Goal: Subscribe to service/newsletter: Subscribe to service/newsletter

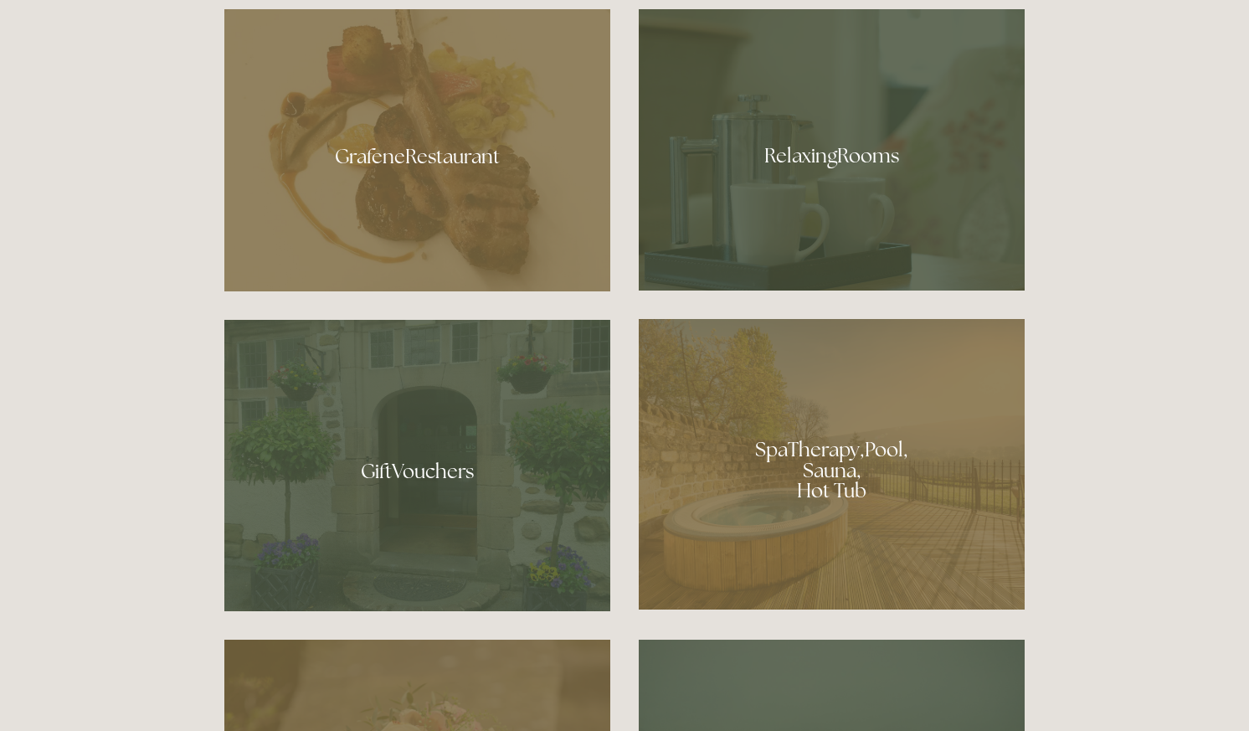
scroll to position [1123, 0]
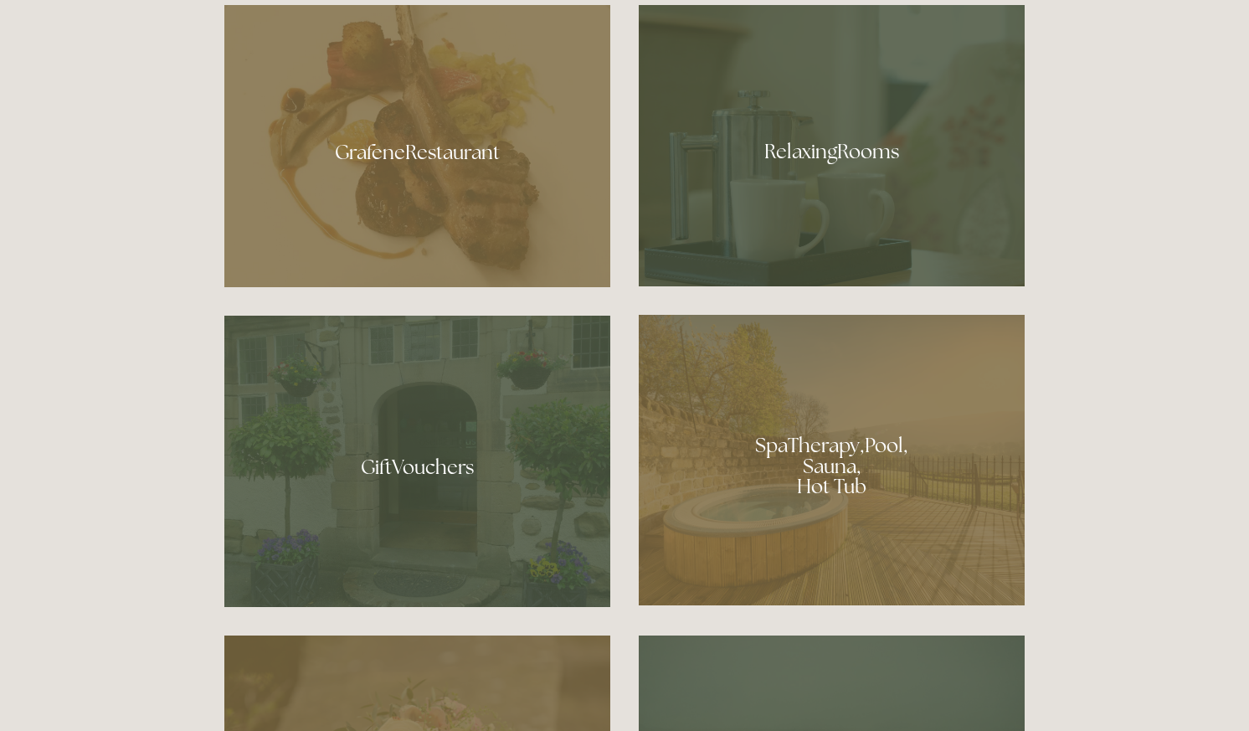
click at [814, 170] on div at bounding box center [832, 145] width 386 height 281
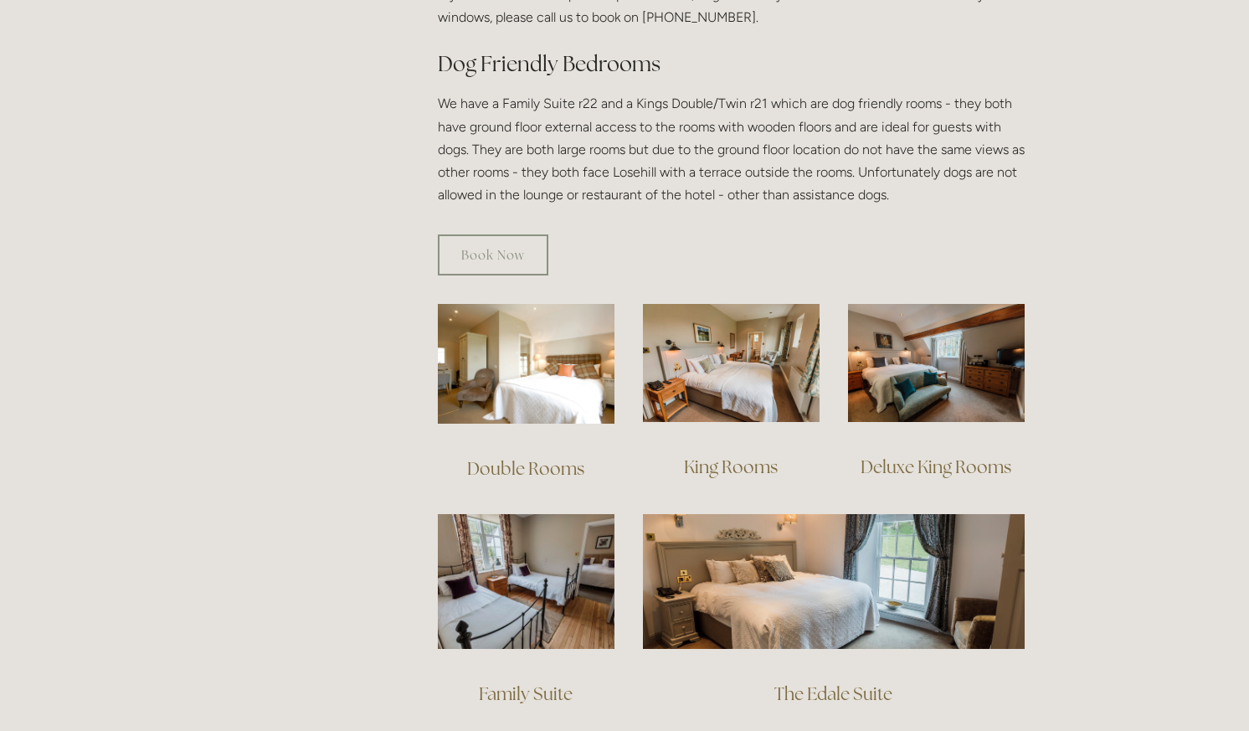
scroll to position [927, 0]
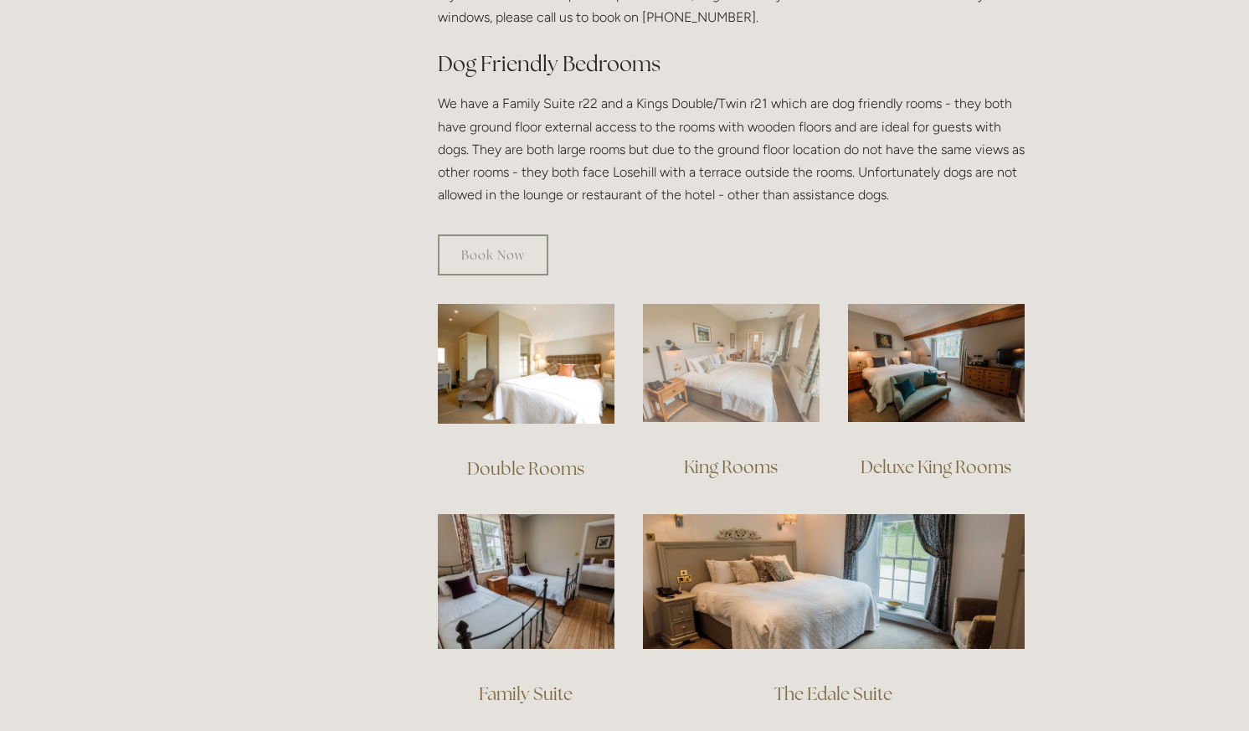
click at [771, 379] on img at bounding box center [731, 363] width 177 height 118
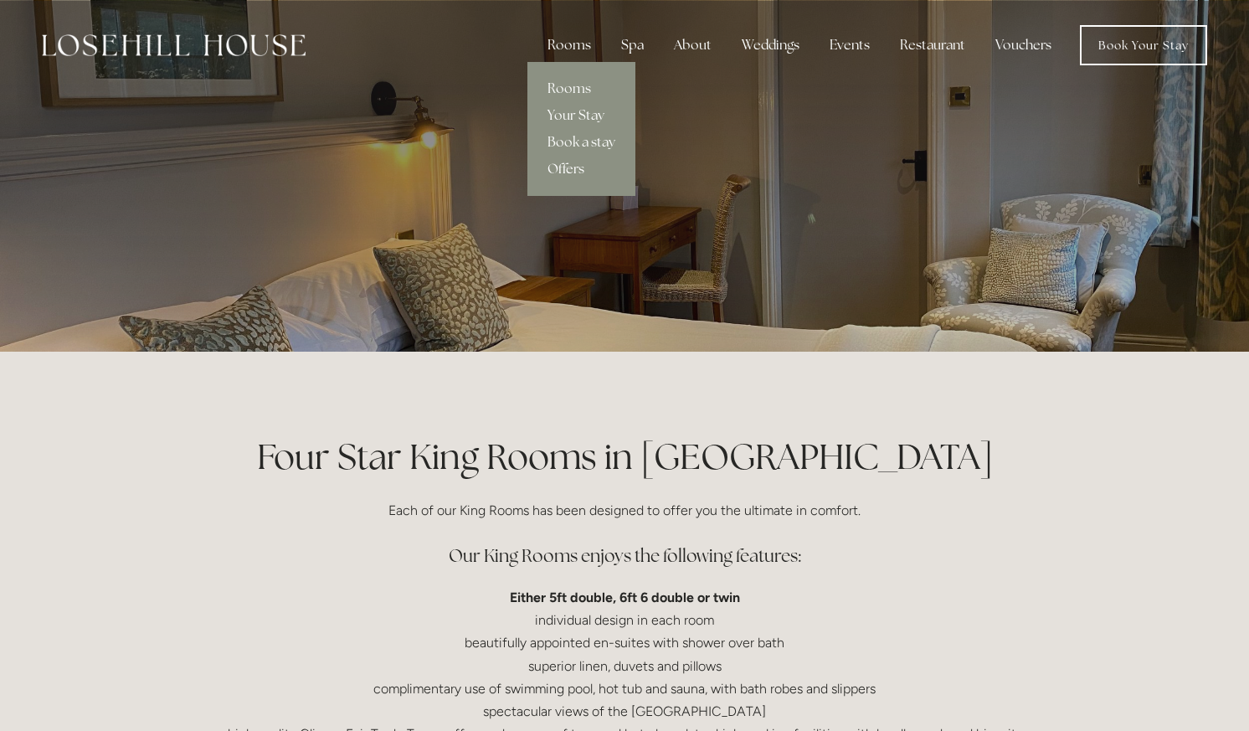
click at [581, 172] on link "Offers" at bounding box center [582, 169] width 108 height 27
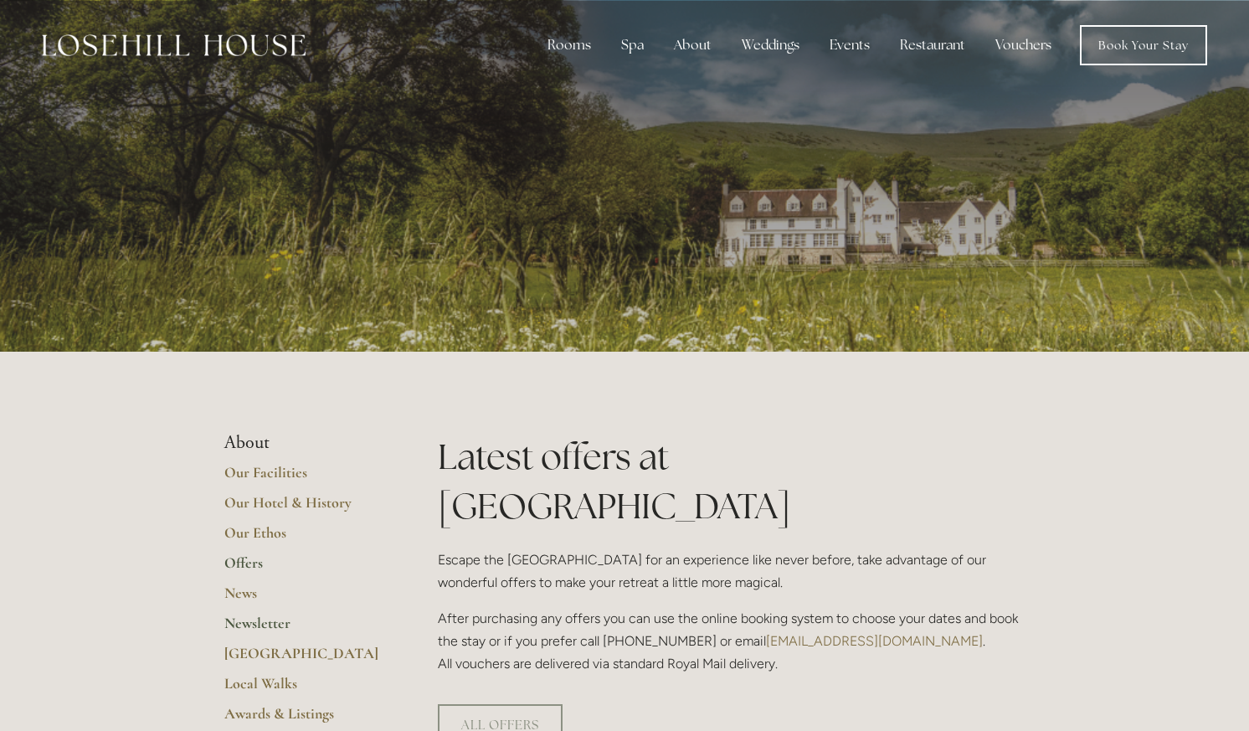
click at [270, 622] on link "Newsletter" at bounding box center [304, 629] width 160 height 30
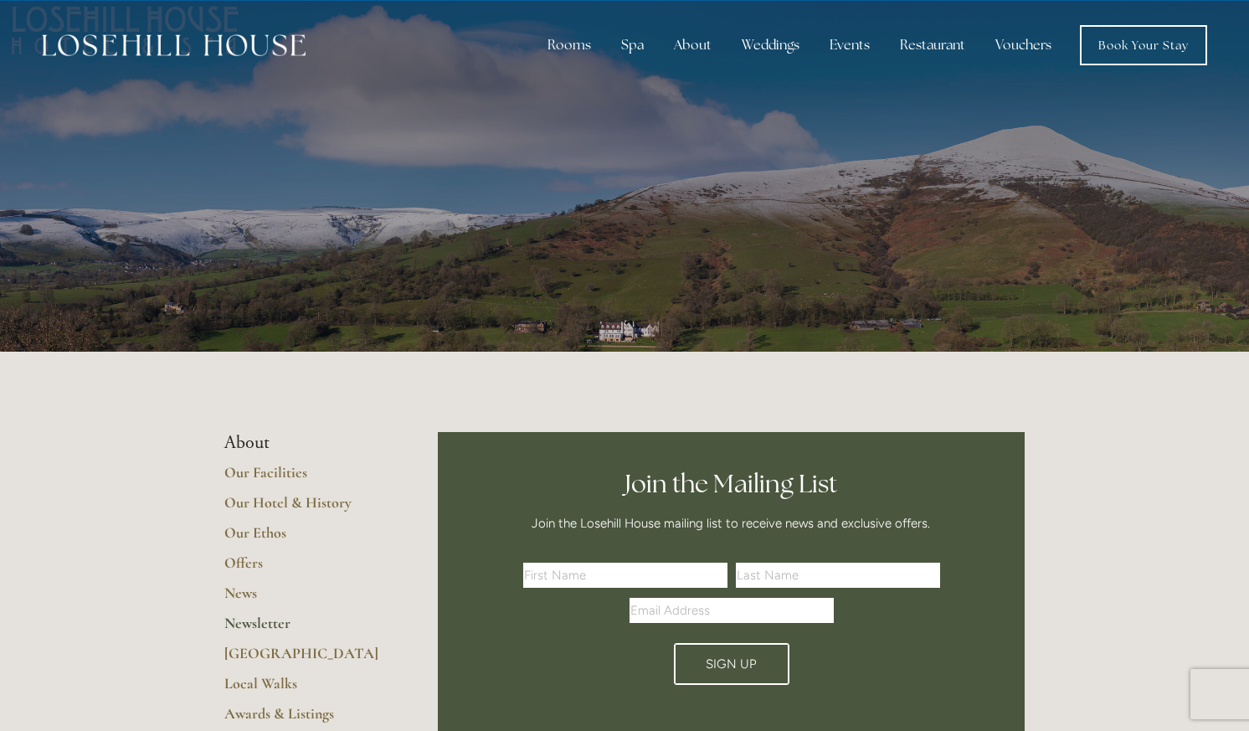
type input "[PERSON_NAME]"
type input "emmawright2401@icloud.com"
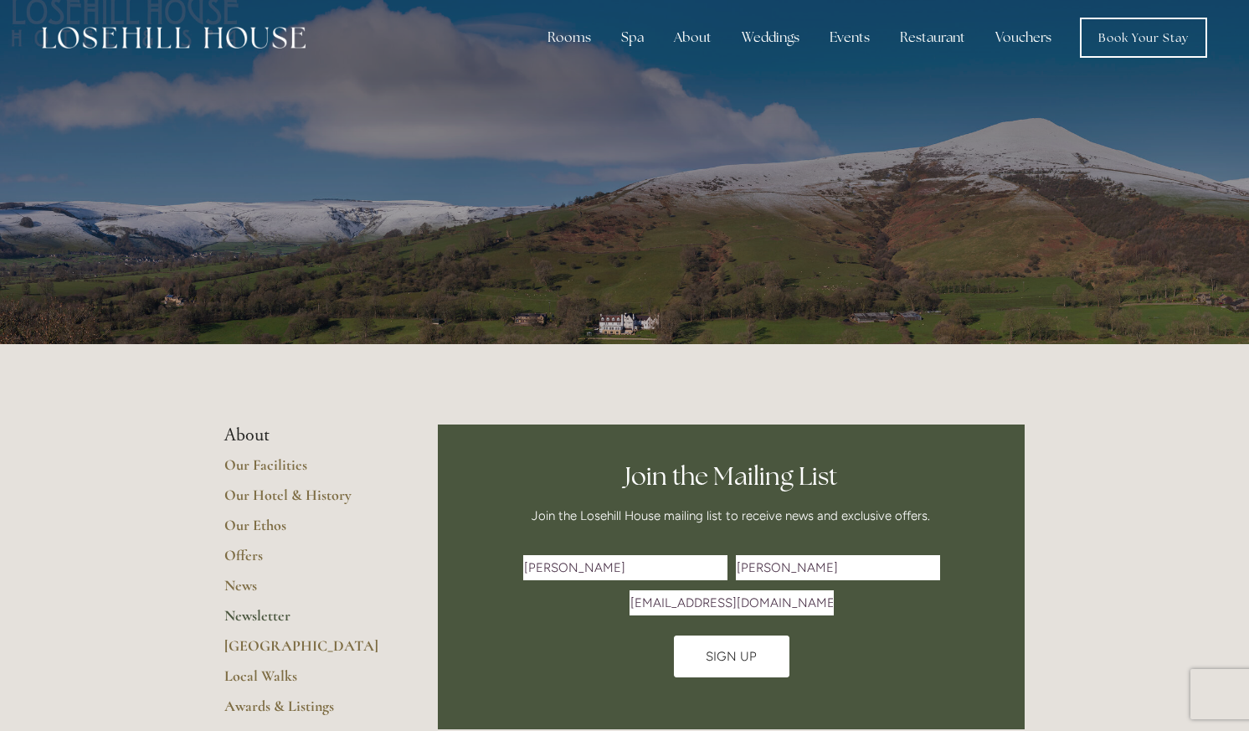
click at [734, 667] on button "Sign Up" at bounding box center [732, 657] width 116 height 42
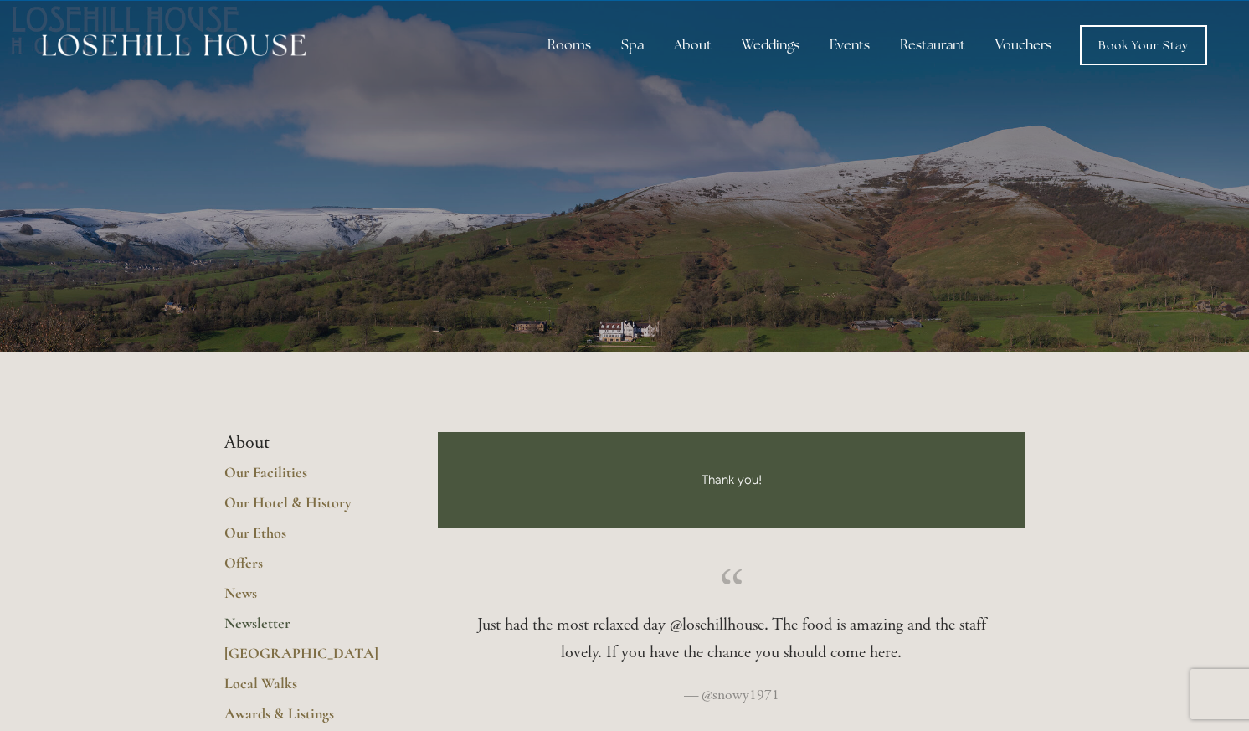
scroll to position [0, 0]
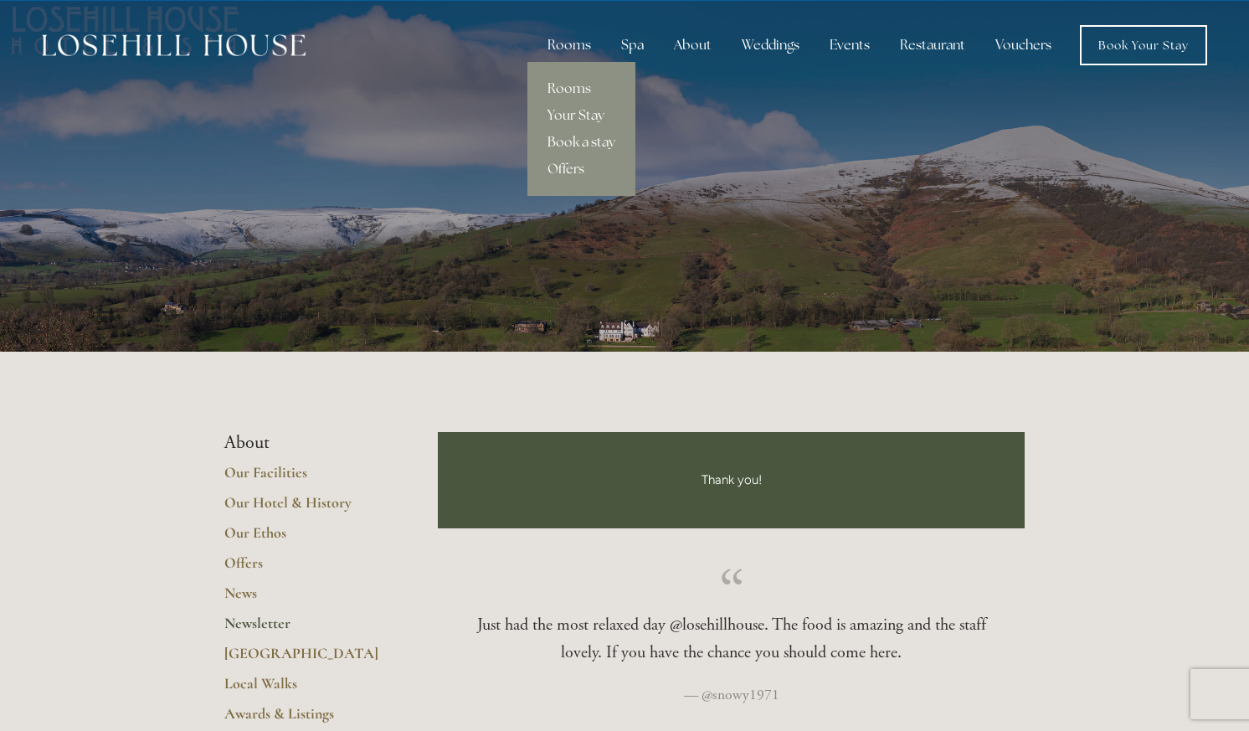
click at [582, 142] on link "Book a stay" at bounding box center [582, 142] width 108 height 27
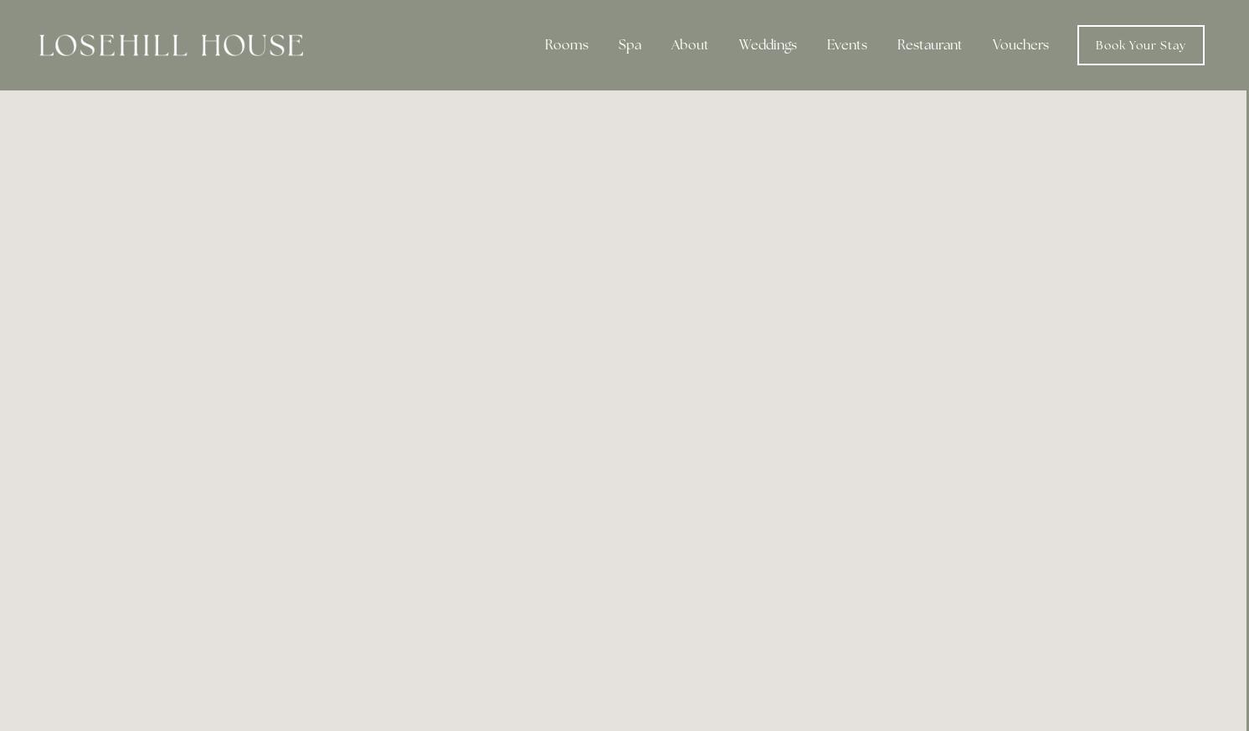
scroll to position [0, 3]
